Goal: Information Seeking & Learning: Learn about a topic

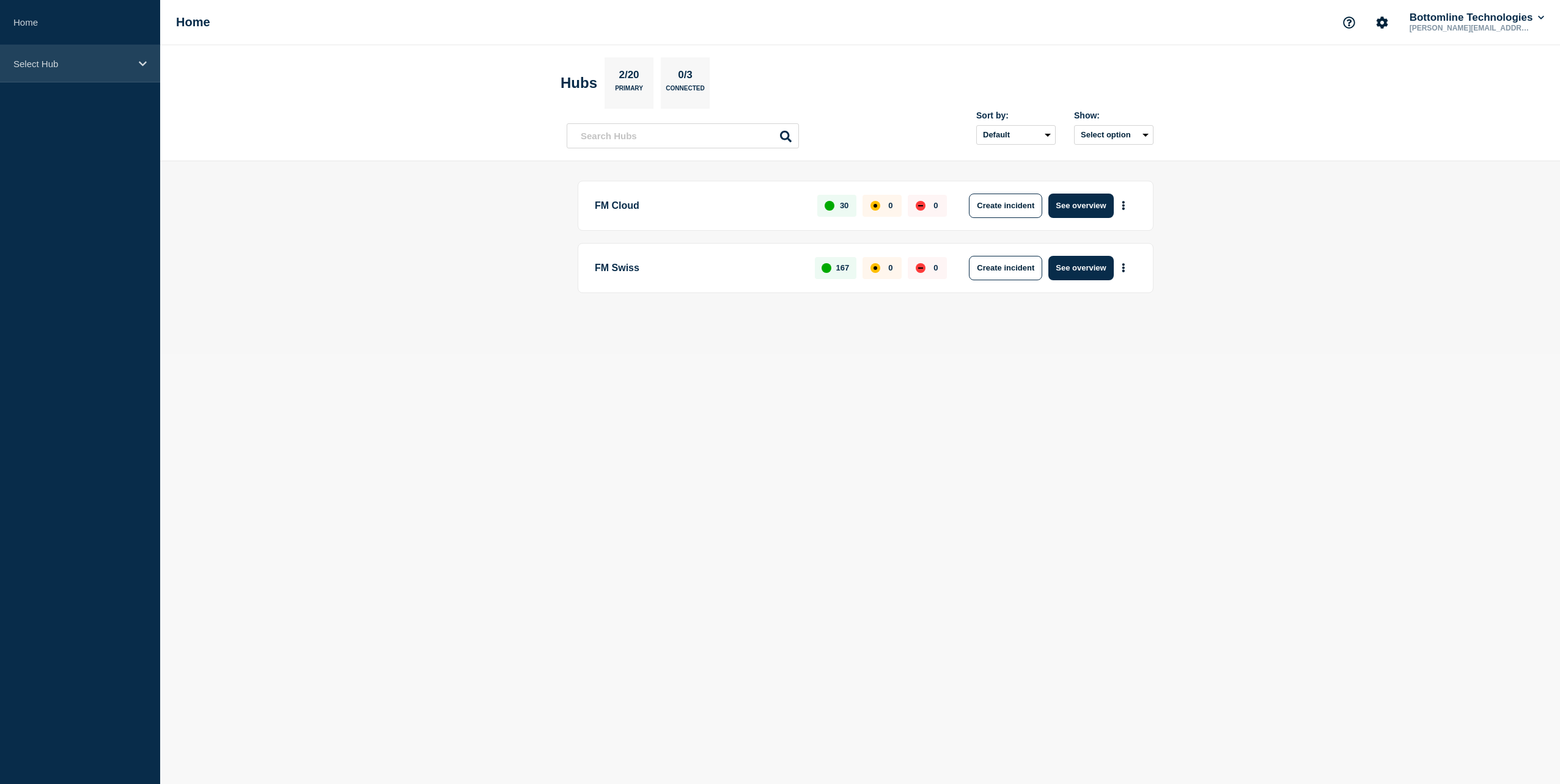
click at [68, 62] on p "Select Hub" at bounding box center [72, 63] width 118 height 11
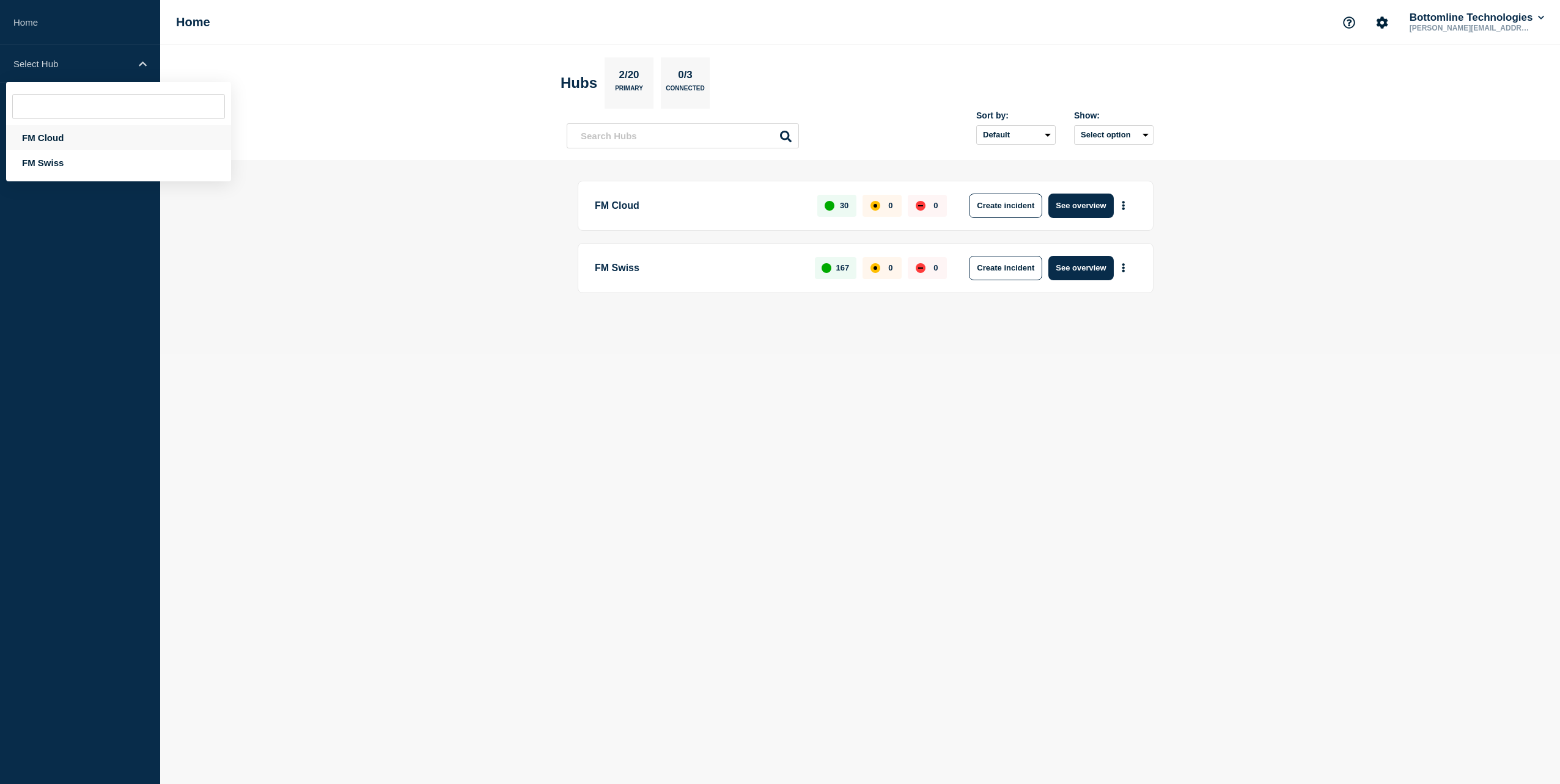
click at [65, 140] on div "FM Cloud" at bounding box center [118, 138] width 225 height 25
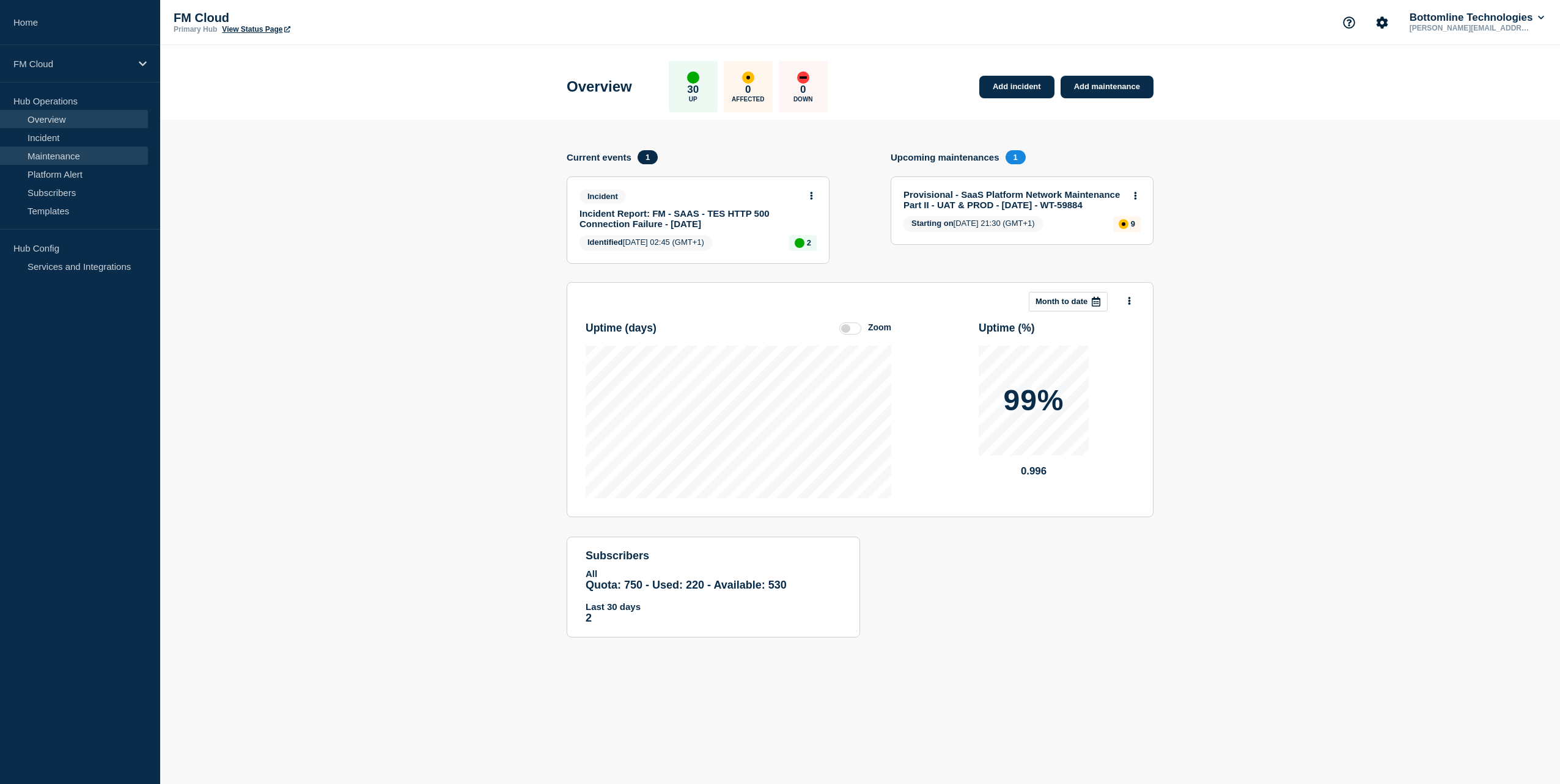
click at [60, 151] on link "Maintenance" at bounding box center [74, 156] width 148 height 18
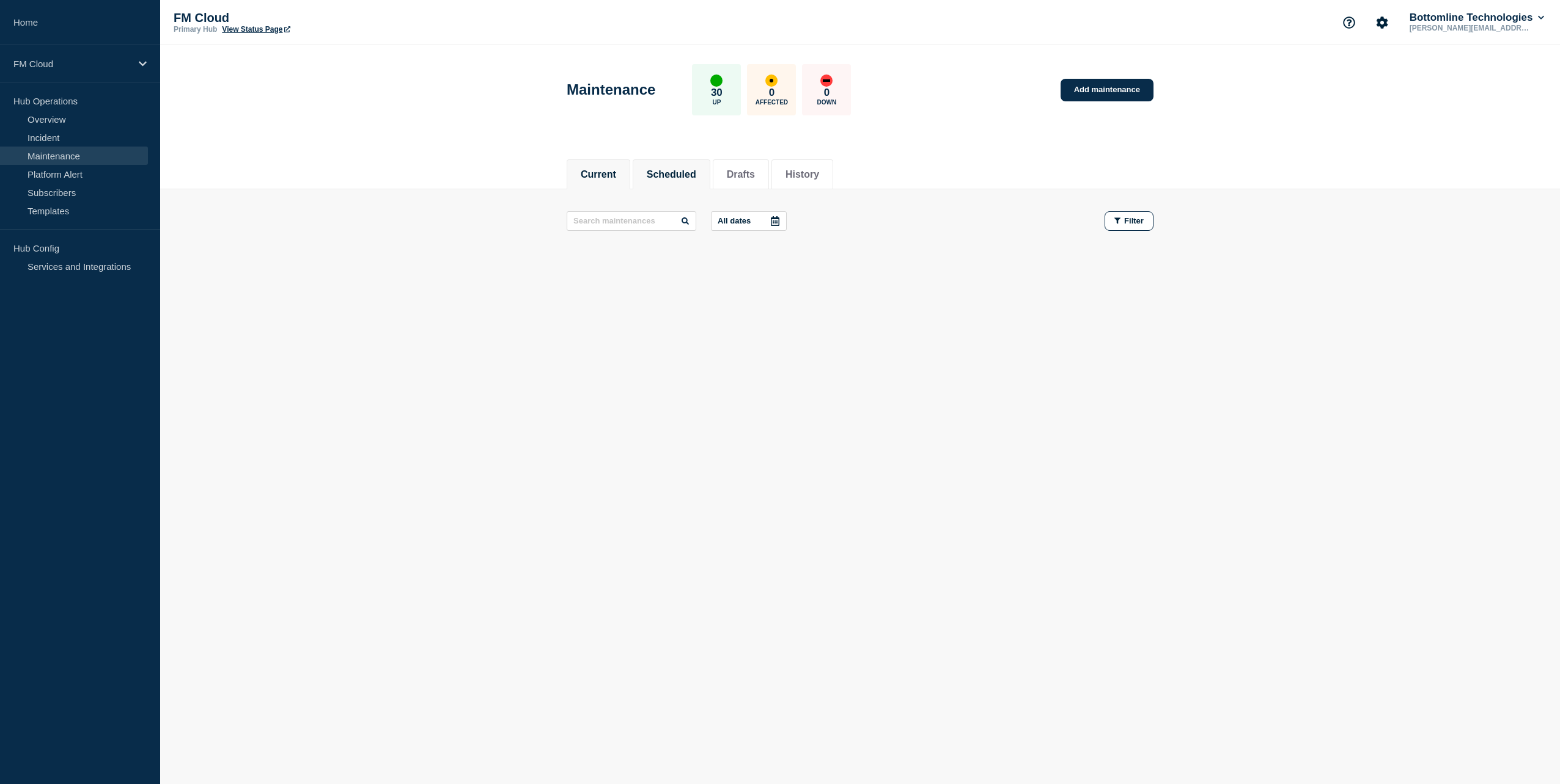
click at [661, 173] on button "Scheduled" at bounding box center [671, 174] width 50 height 11
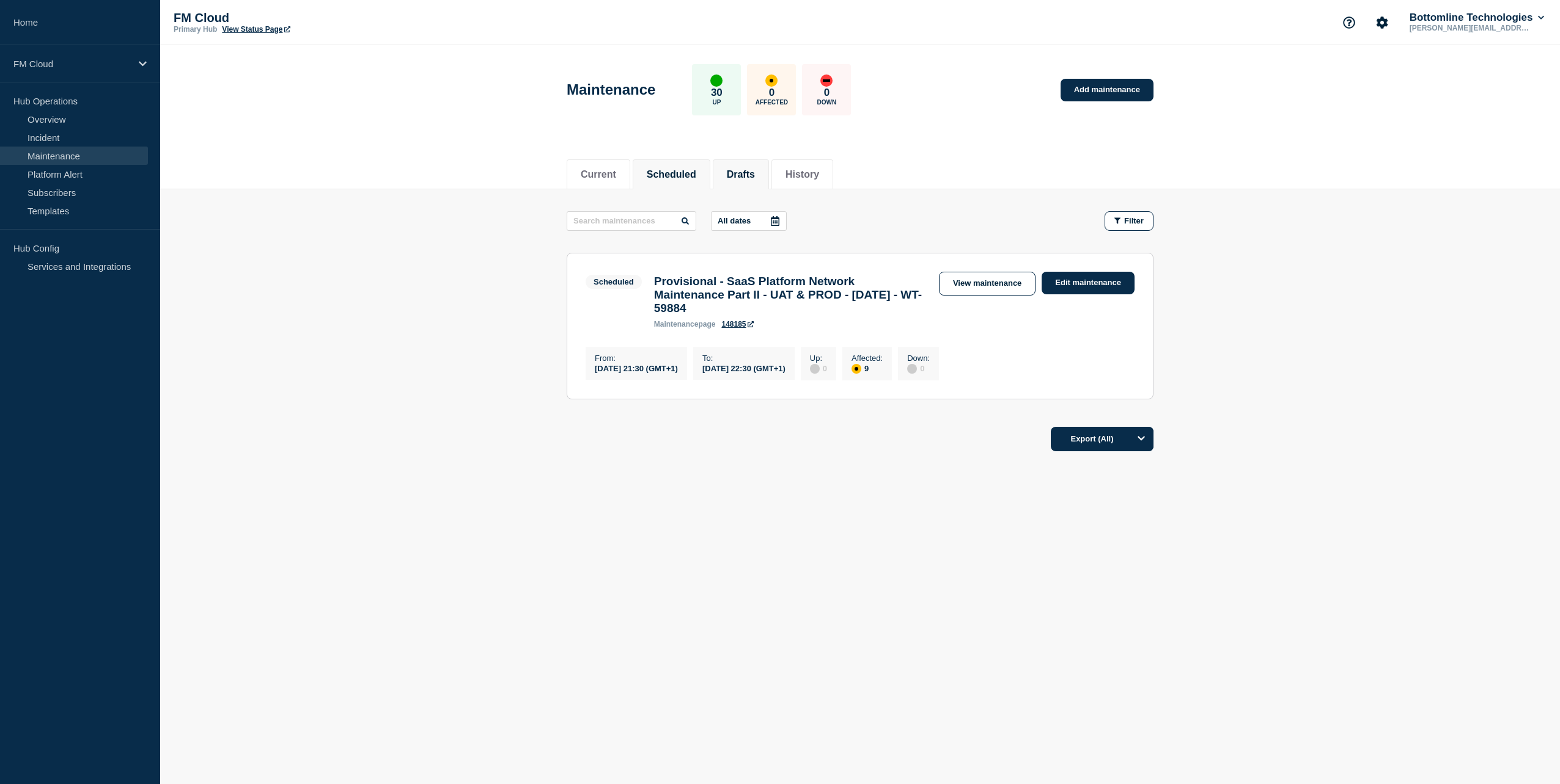
click at [747, 171] on button "Drafts" at bounding box center [741, 174] width 28 height 11
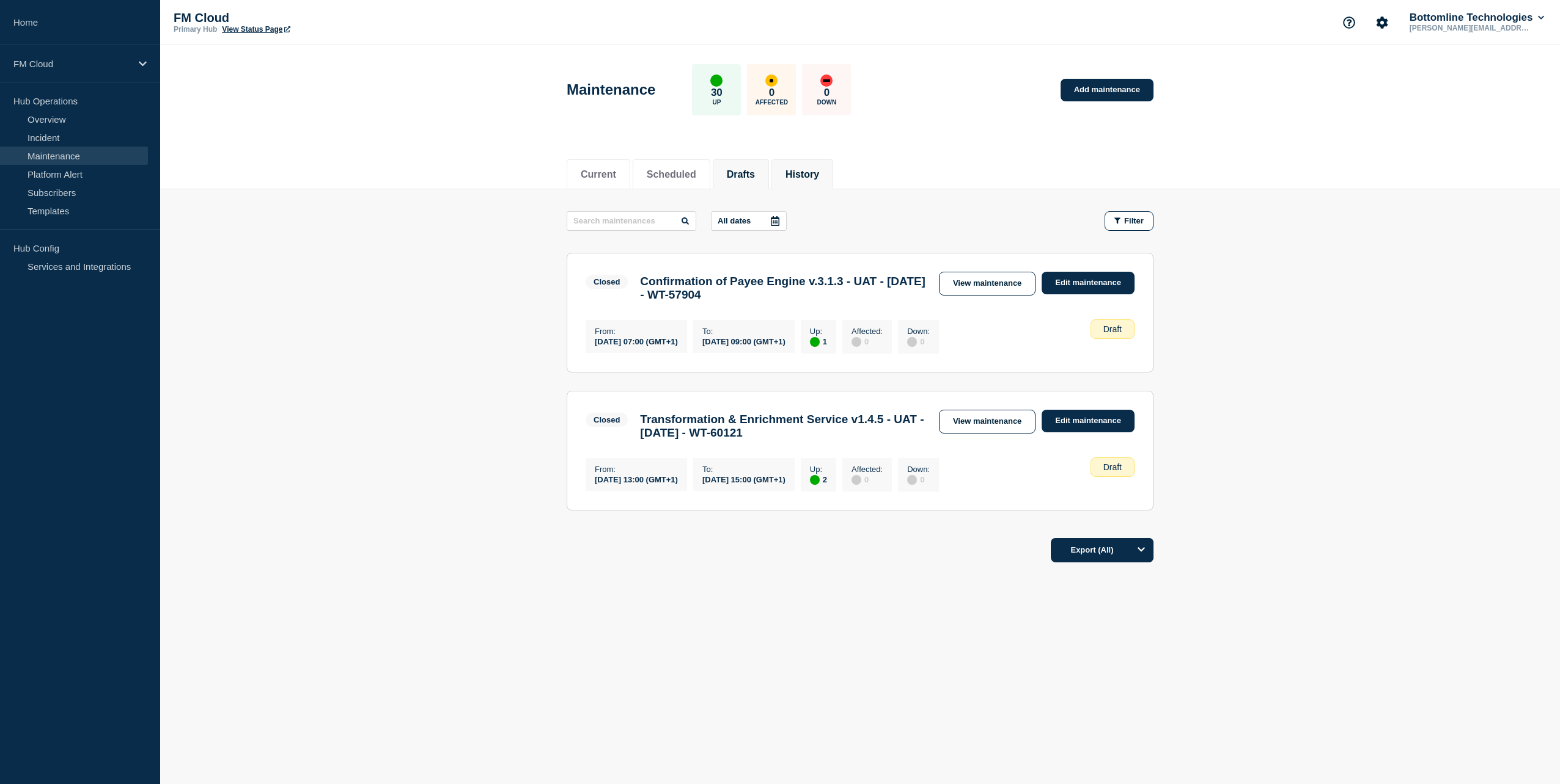
click at [817, 169] on button "History" at bounding box center [802, 174] width 34 height 11
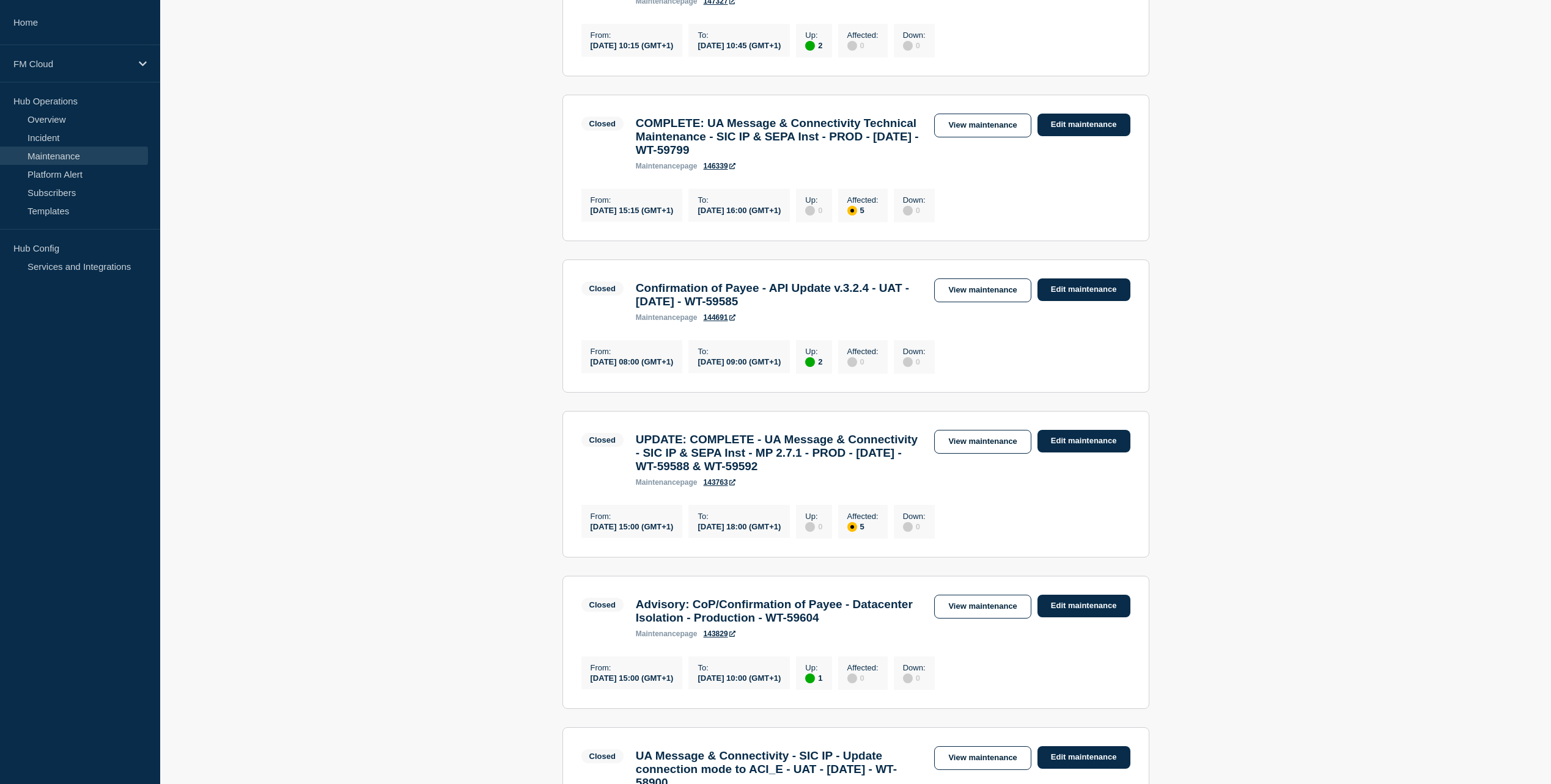
scroll to position [916, 0]
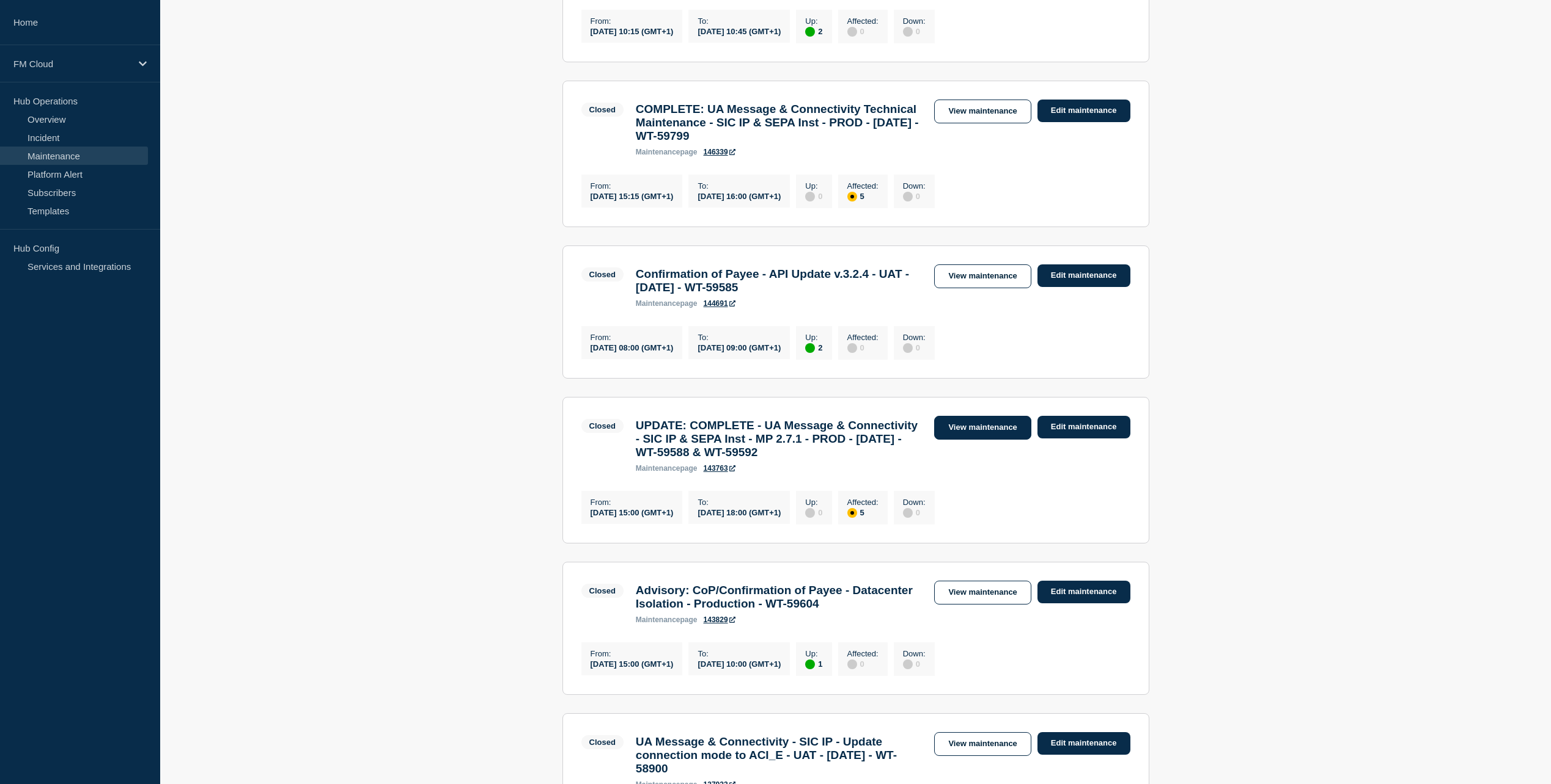
click at [976, 440] on link "View maintenance" at bounding box center [982, 428] width 96 height 23
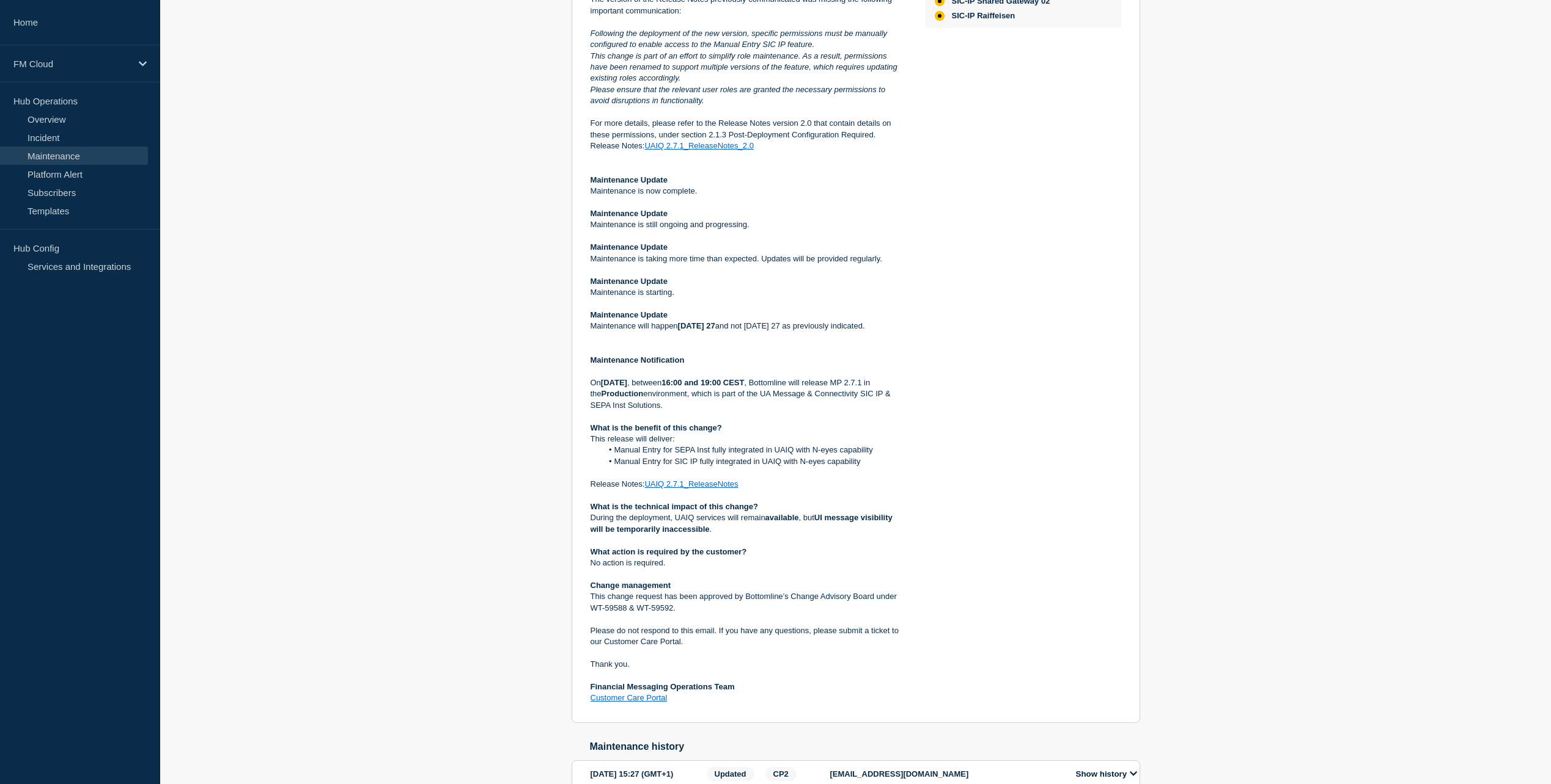
scroll to position [428, 0]
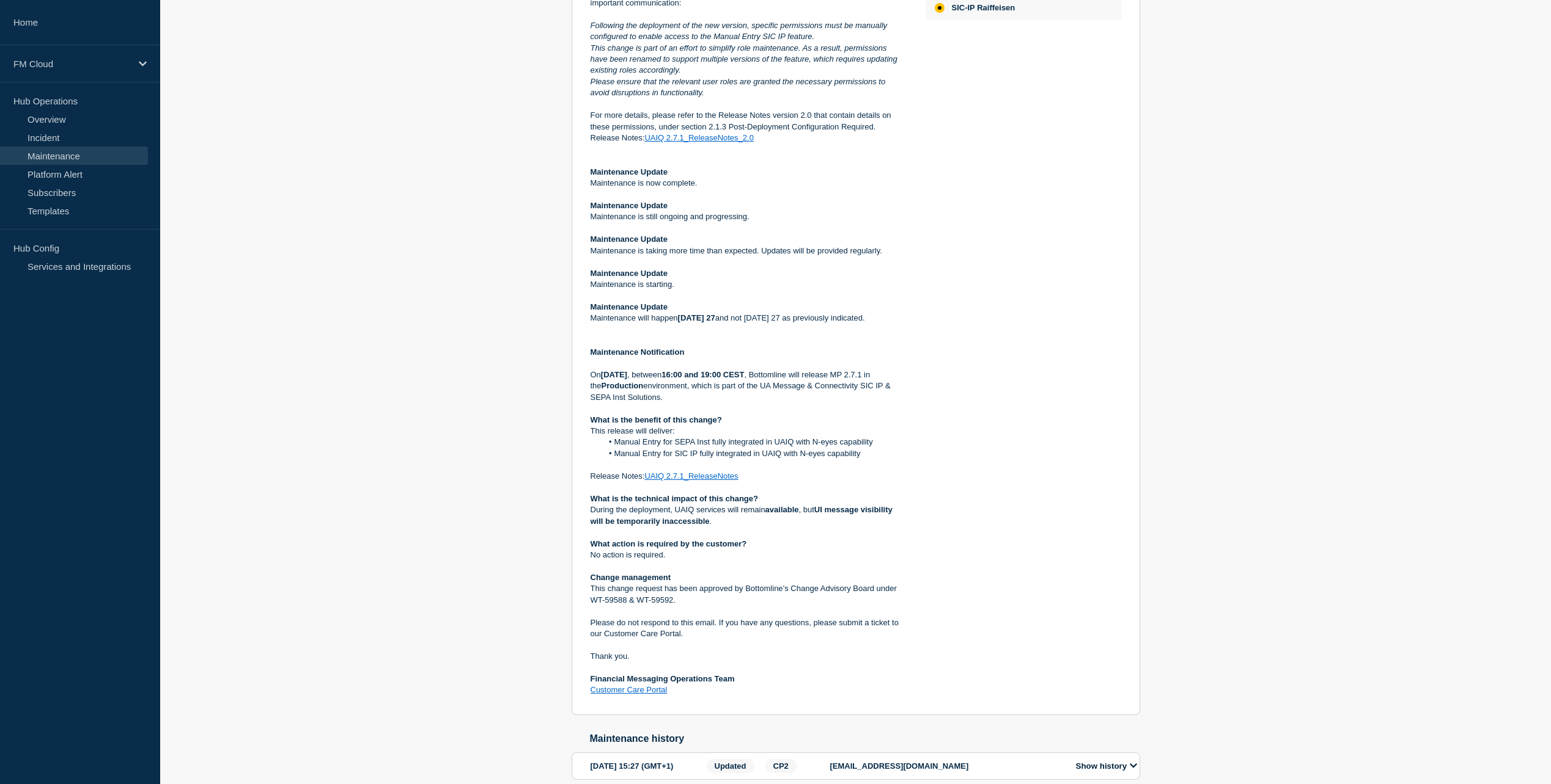
click at [682, 481] on link "UAIQ 2.7.1_ReleaseNotes" at bounding box center [691, 476] width 93 height 9
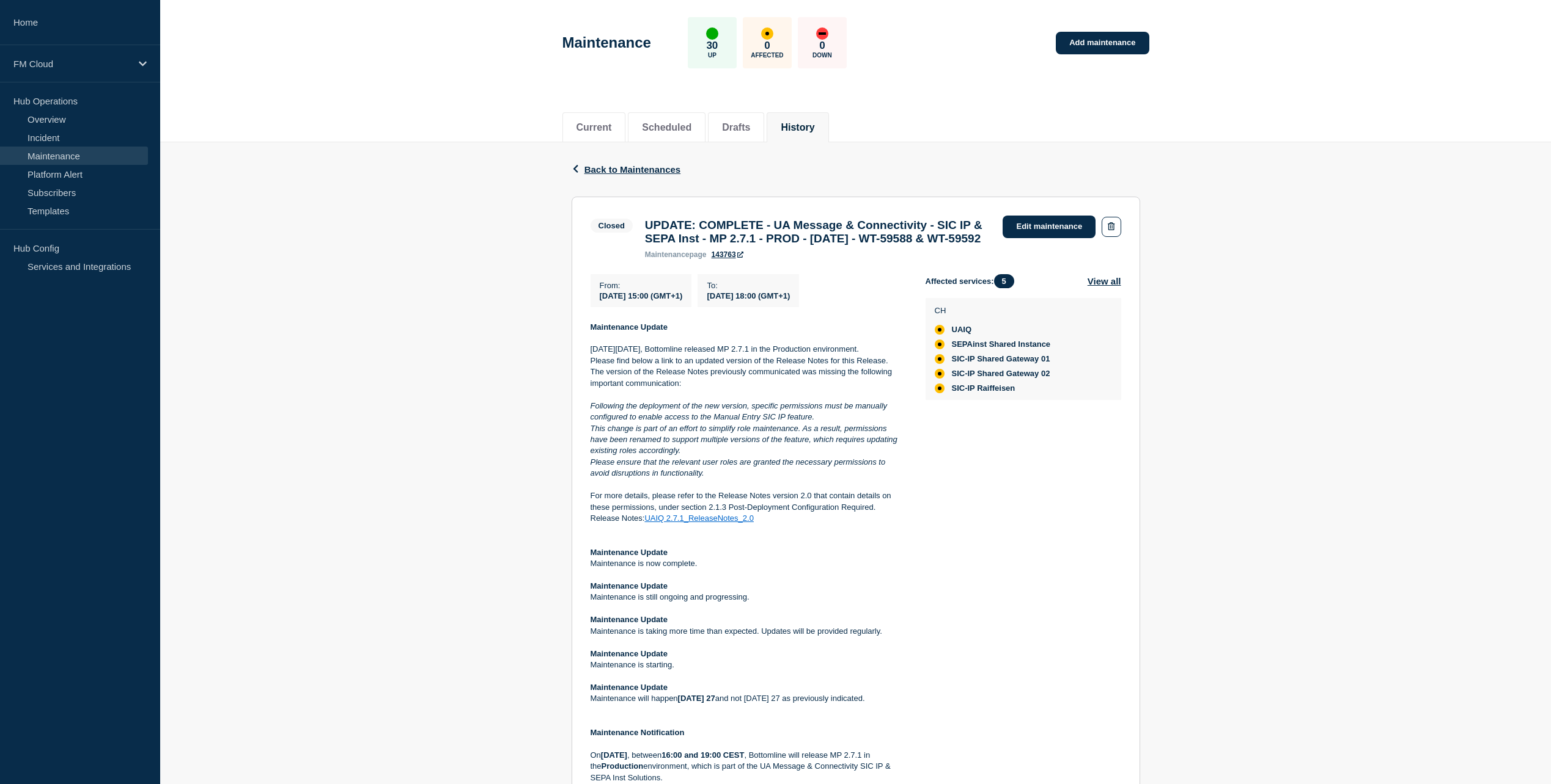
scroll to position [61, 0]
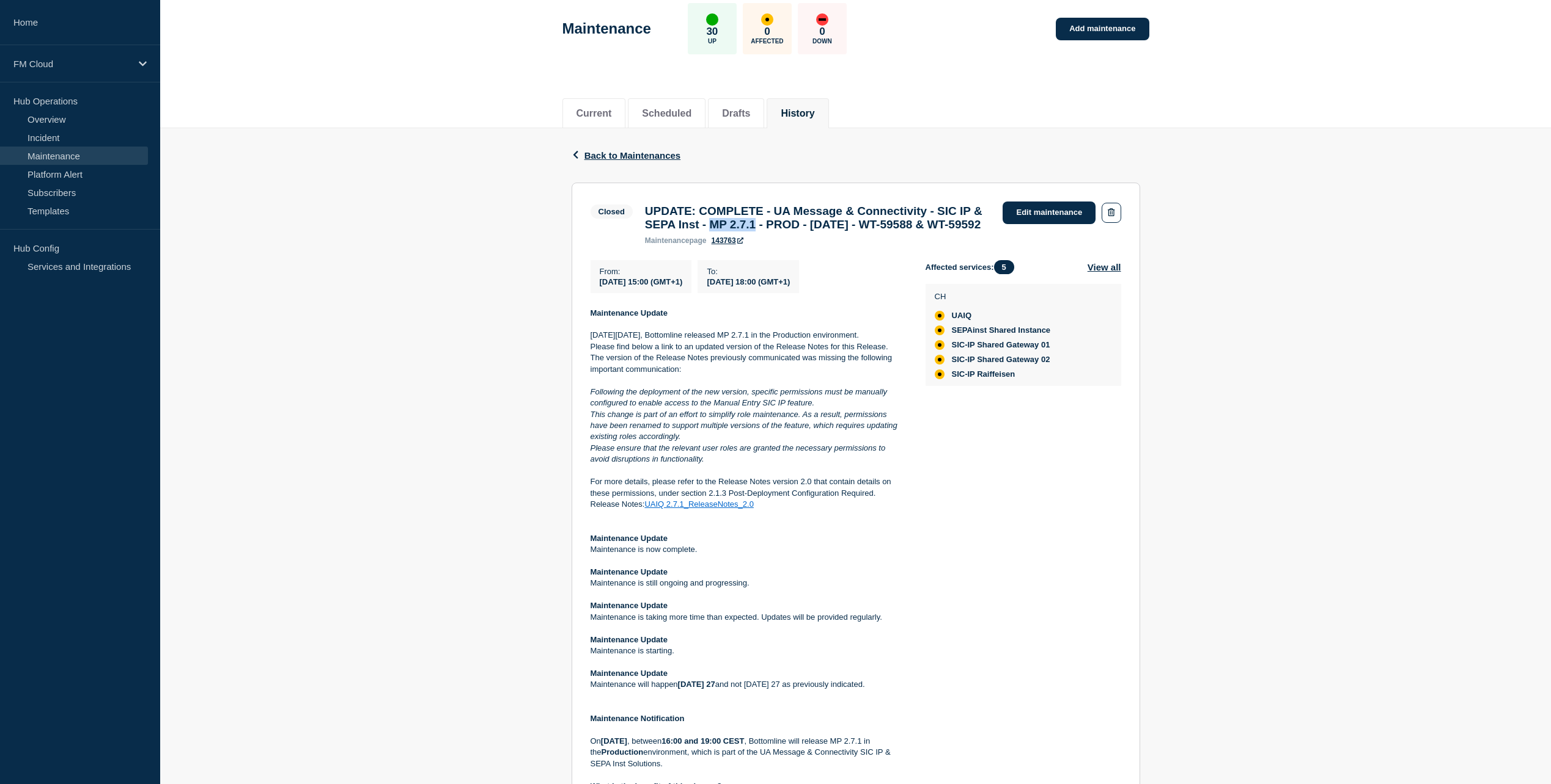
drag, startPoint x: 775, startPoint y: 227, endPoint x: 827, endPoint y: 227, distance: 52.0
click at [827, 227] on h3 "UPDATE: COMPLETE - UA Message & Connectivity - SIC IP & SEPA Inst - MP 2.7.1 - …" at bounding box center [818, 218] width 346 height 27
copy h3 "MP 2.7.1"
